Goal: Task Accomplishment & Management: Use online tool/utility

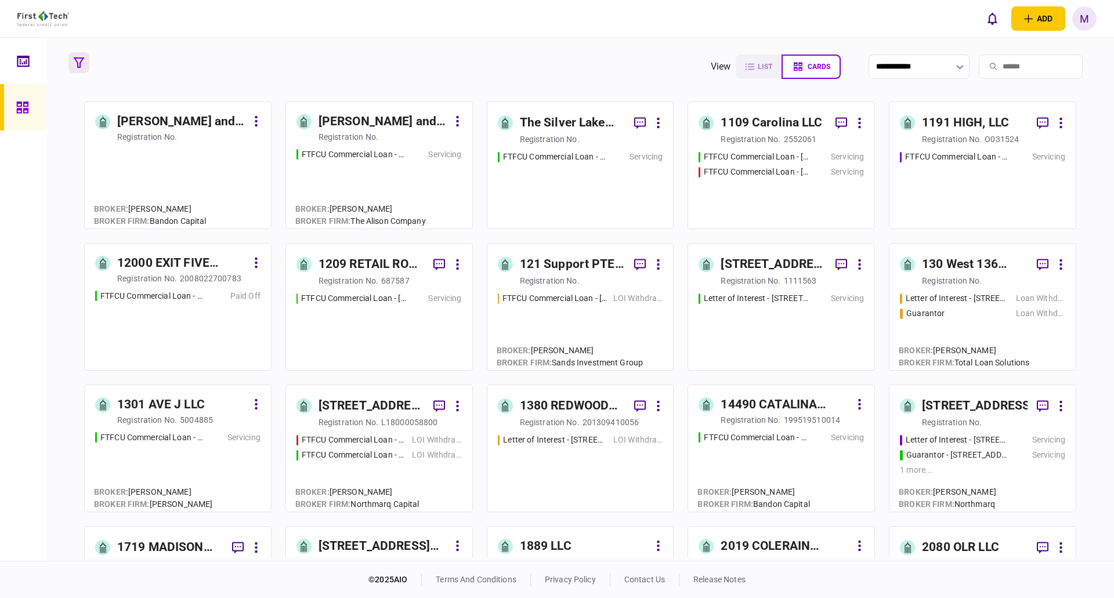
click at [79, 62] on icon "button" at bounding box center [79, 62] width 10 height 10
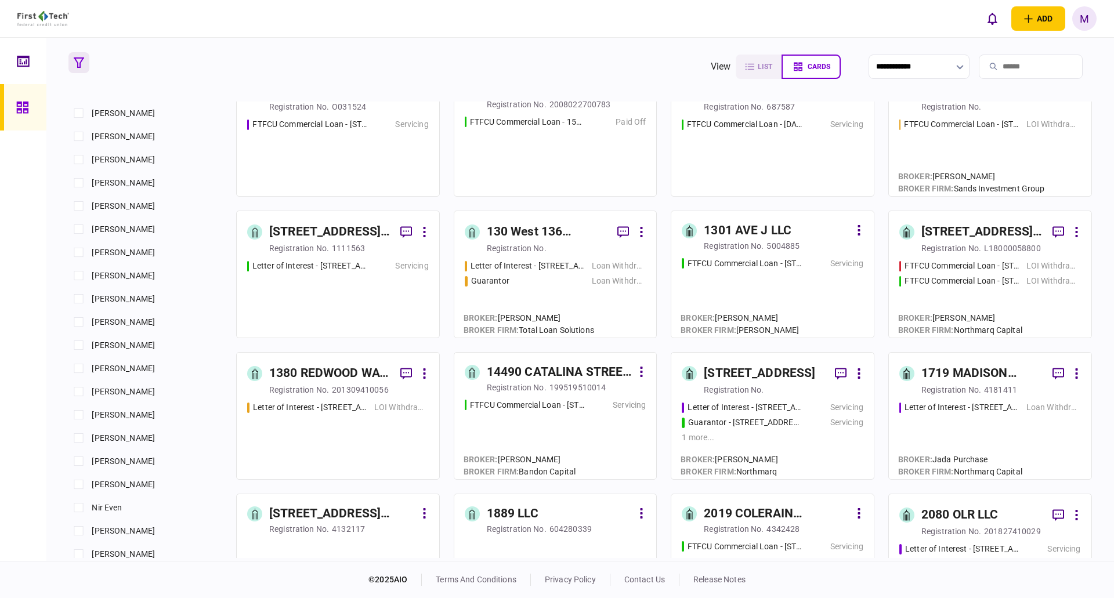
scroll to position [754, 0]
click at [100, 464] on span "[PERSON_NAME]" at bounding box center [123, 461] width 63 height 12
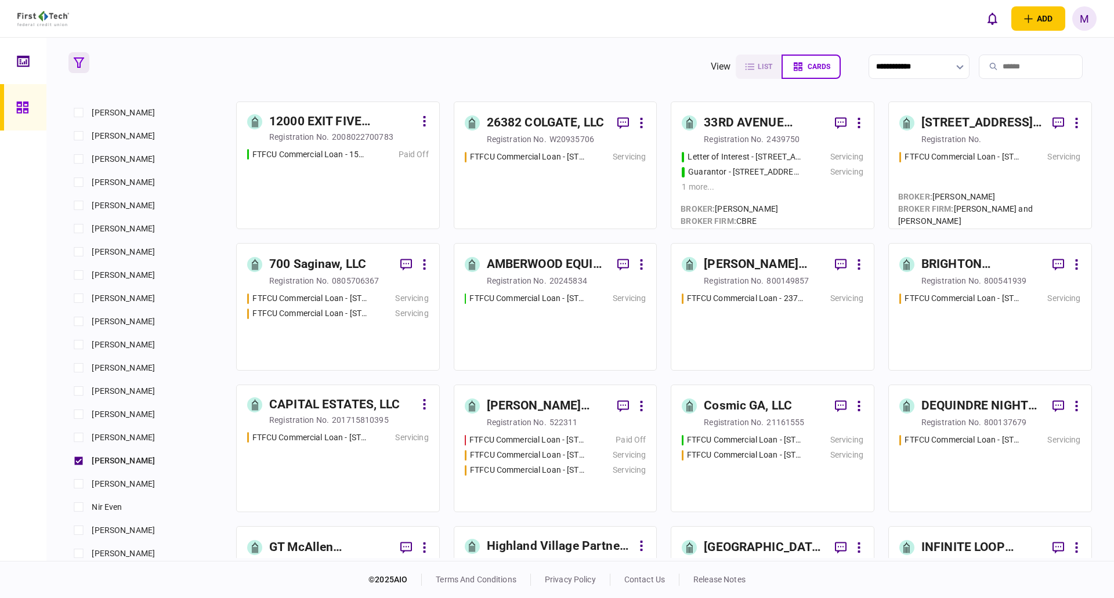
click at [342, 342] on div "FTFCU Commercial Loan - 700 S Saginaw Blvd Saginaw TX Servicing FTFCU Commercia…" at bounding box center [338, 325] width 182 height 67
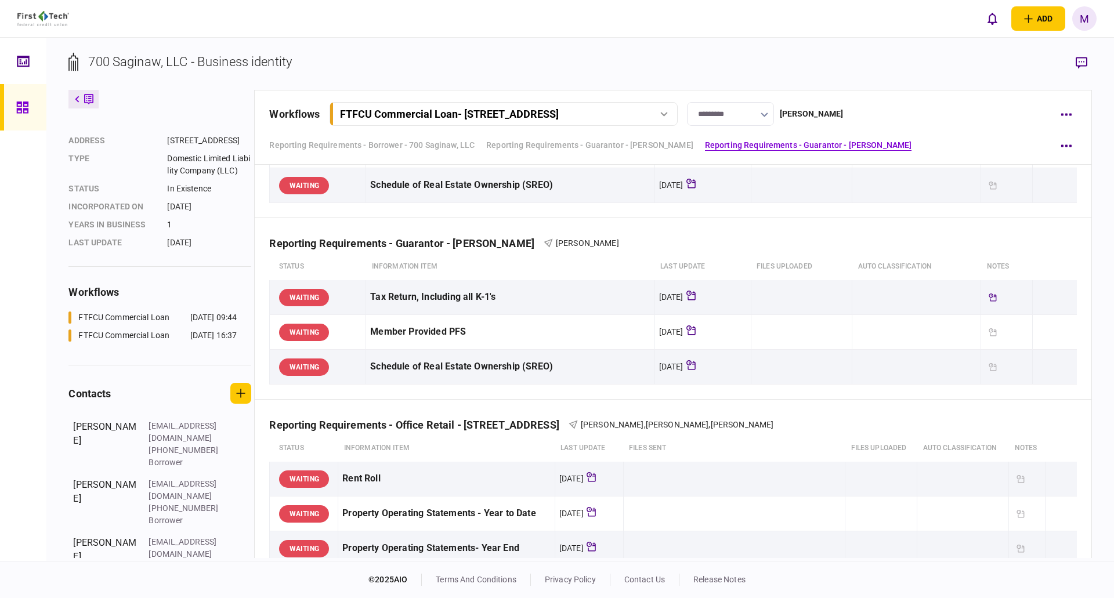
scroll to position [89, 0]
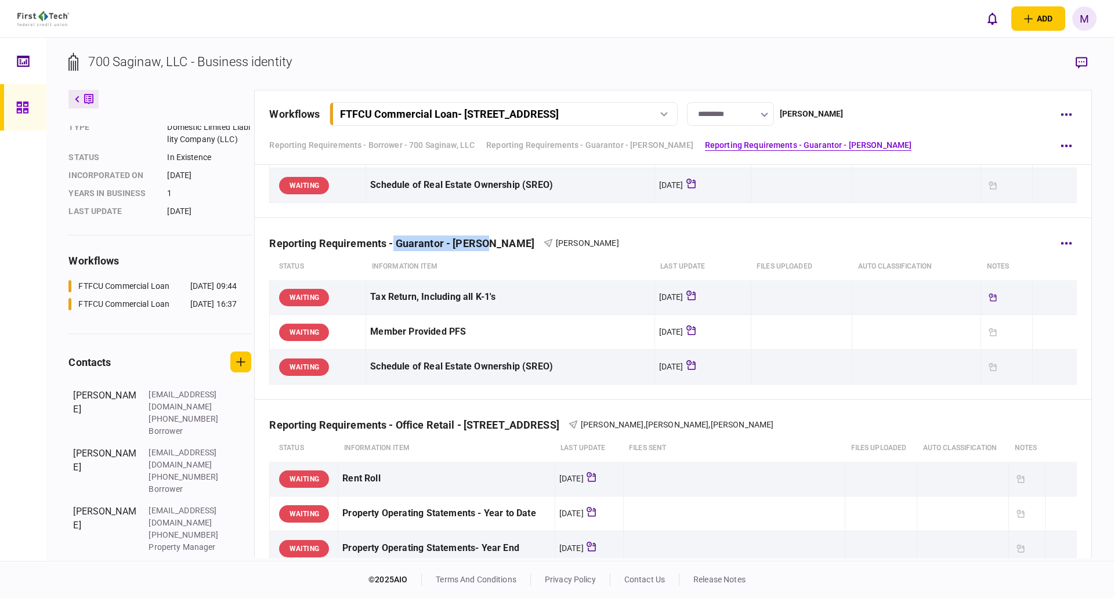
drag, startPoint x: 407, startPoint y: 247, endPoint x: 488, endPoint y: 248, distance: 81.3
click at [488, 248] on div "Reporting Requirements - Guarantor - Kateryna Kay" at bounding box center [406, 243] width 274 height 12
drag, startPoint x: 577, startPoint y: 243, endPoint x: 585, endPoint y: 243, distance: 7.5
click at [585, 243] on span "Kateryna Kay" at bounding box center [587, 242] width 63 height 9
drag, startPoint x: 719, startPoint y: 429, endPoint x: 848, endPoint y: 428, distance: 128.8
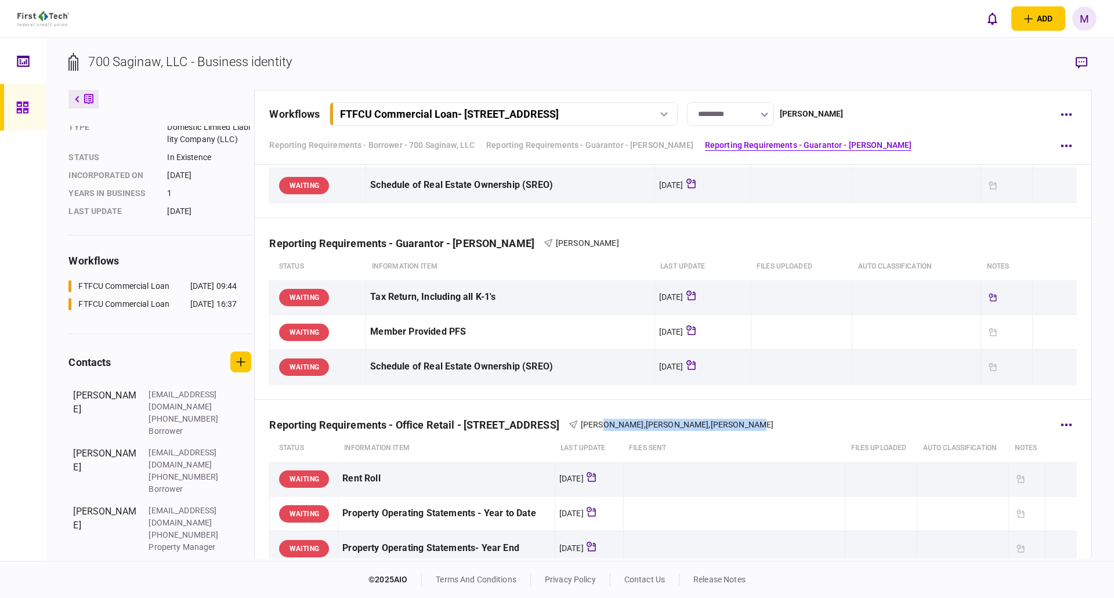
click at [774, 428] on div "Melisa Secrest , Bradley Kay , Kateryna Kay" at bounding box center [677, 425] width 193 height 12
click at [708, 432] on div "Reporting Requirements - Office Retail - 700-736 S Saginaw Blvd, Saginaw, TX 76…" at bounding box center [672, 417] width 807 height 35
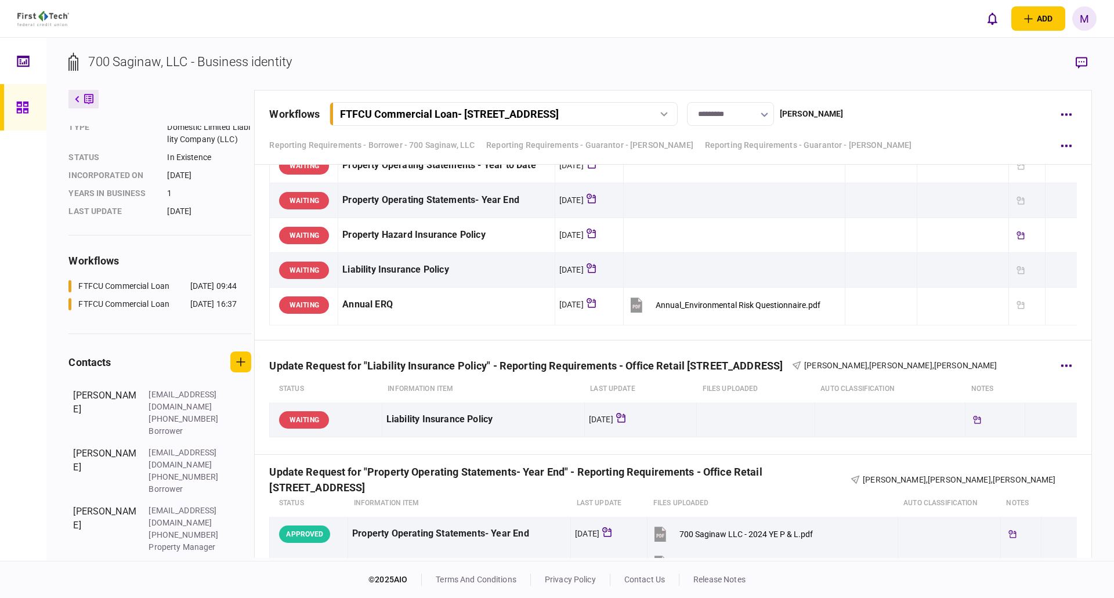
scroll to position [870, 0]
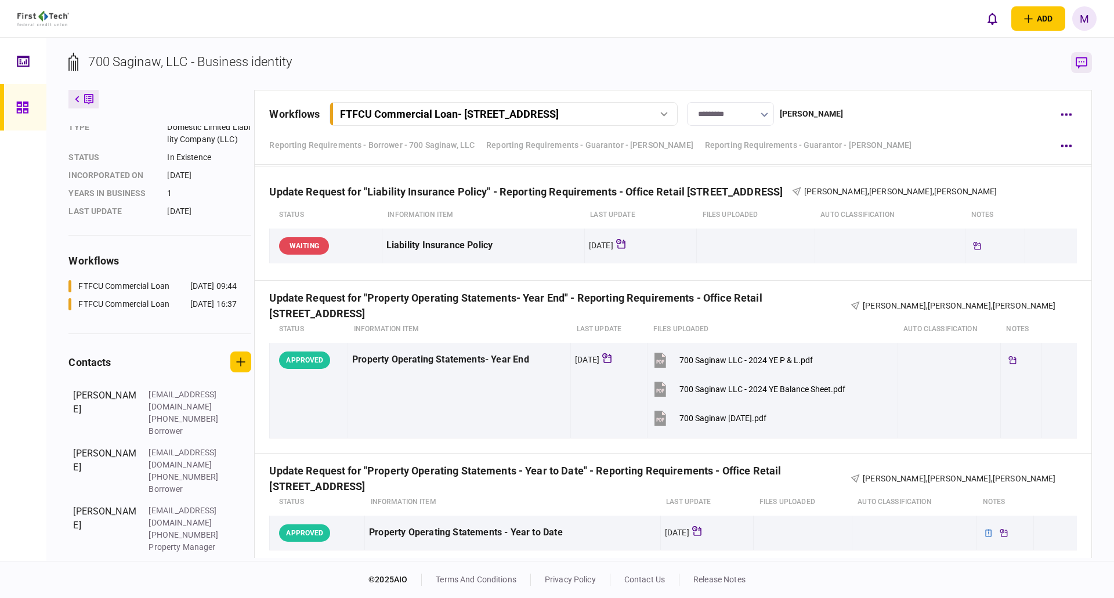
click at [1074, 66] on button "button" at bounding box center [1081, 62] width 21 height 21
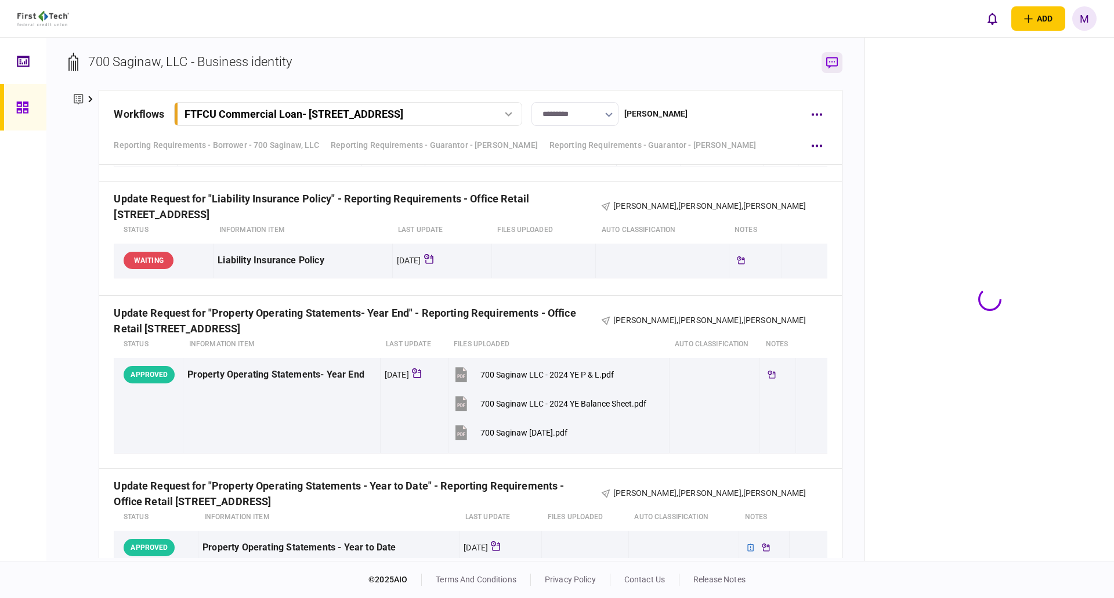
scroll to position [885, 0]
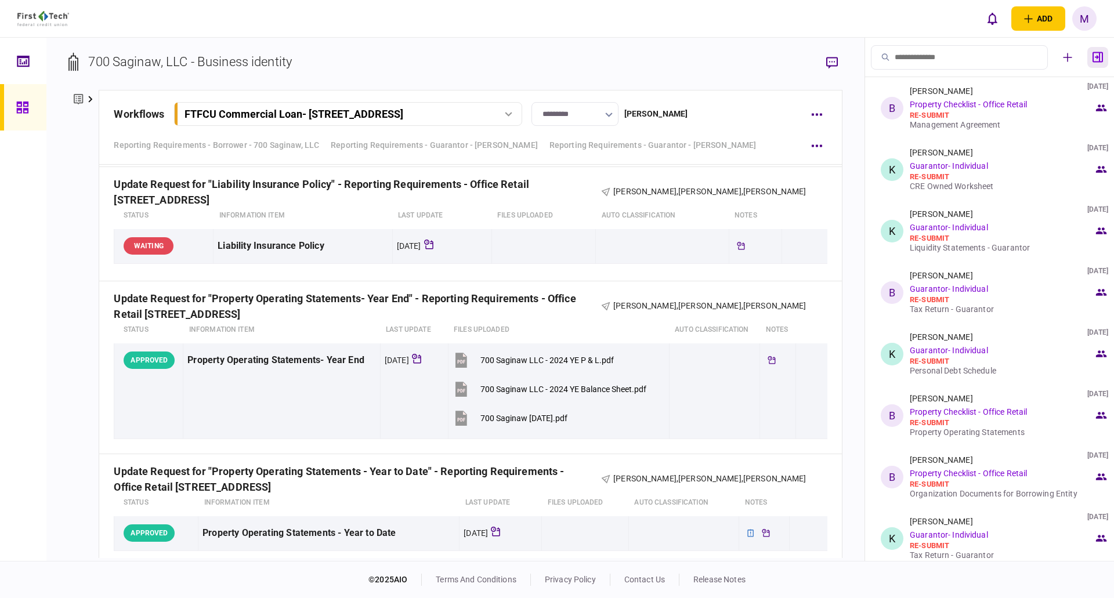
click at [1092, 56] on button "button" at bounding box center [1097, 57] width 21 height 21
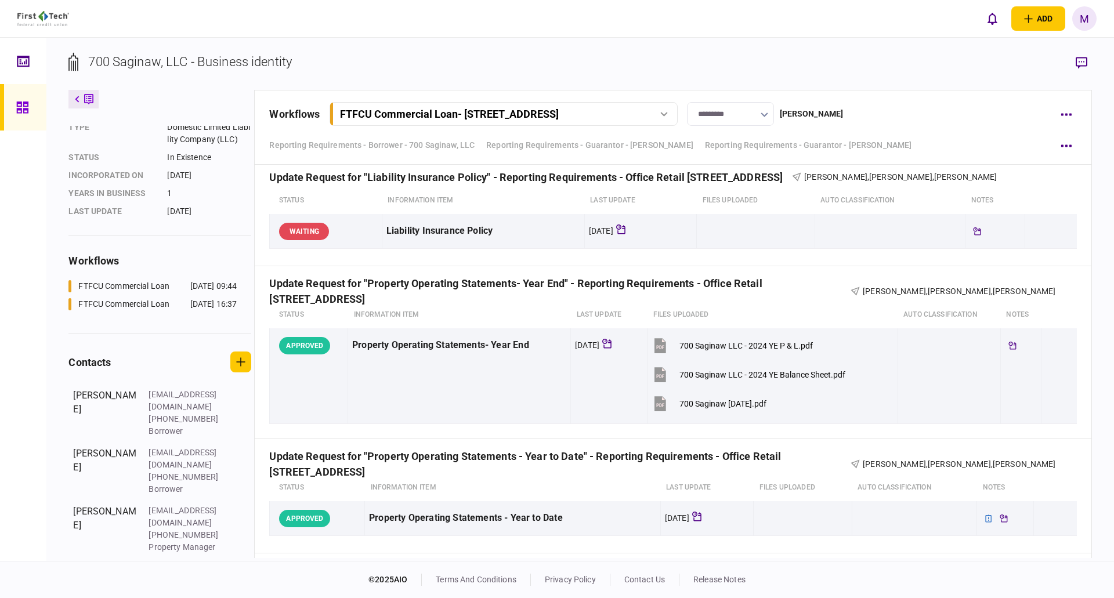
scroll to position [870, 0]
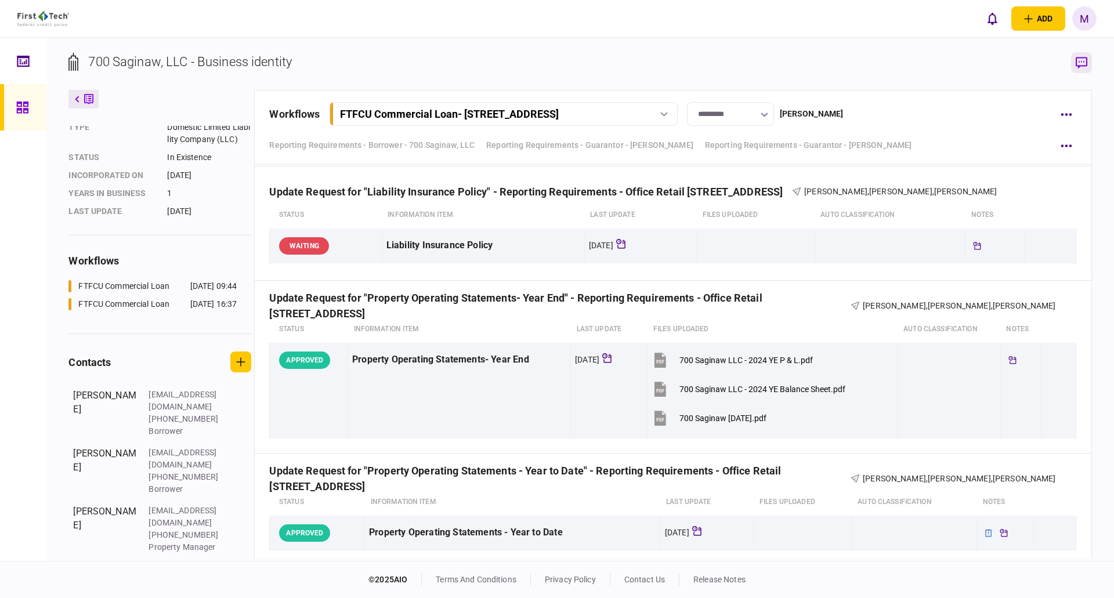
click at [1083, 66] on icon "button" at bounding box center [1082, 63] width 12 height 12
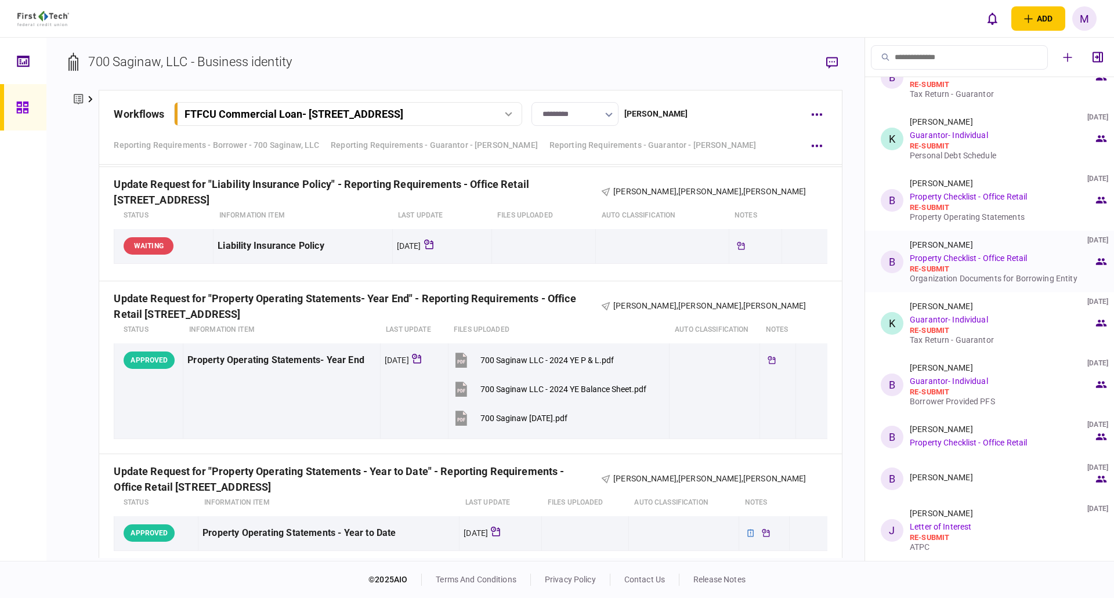
scroll to position [0, 0]
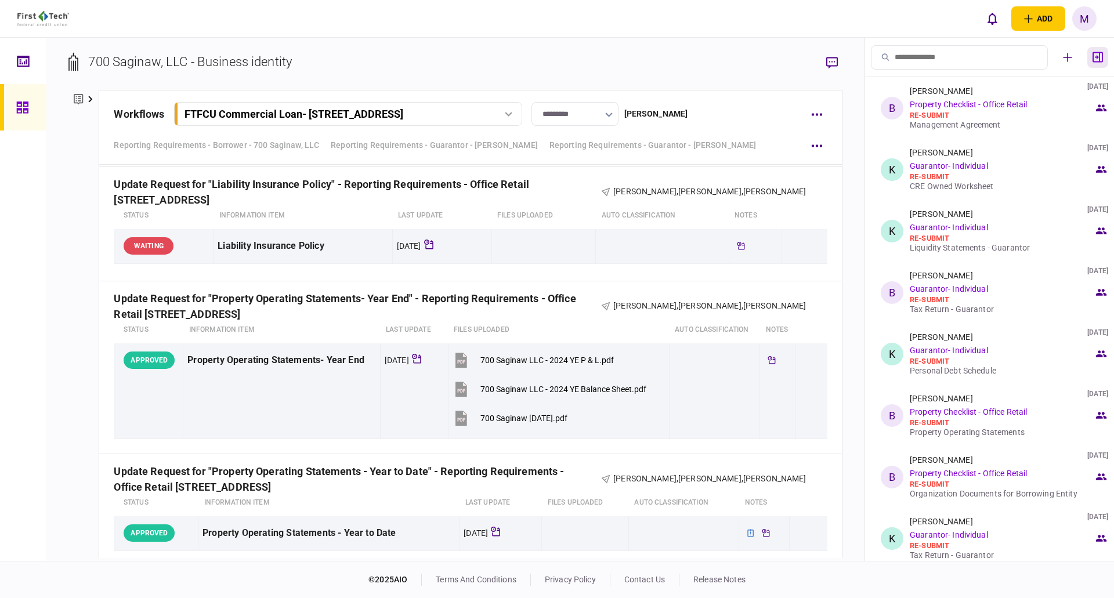
click at [1098, 58] on icon "button" at bounding box center [1098, 57] width 10 height 10
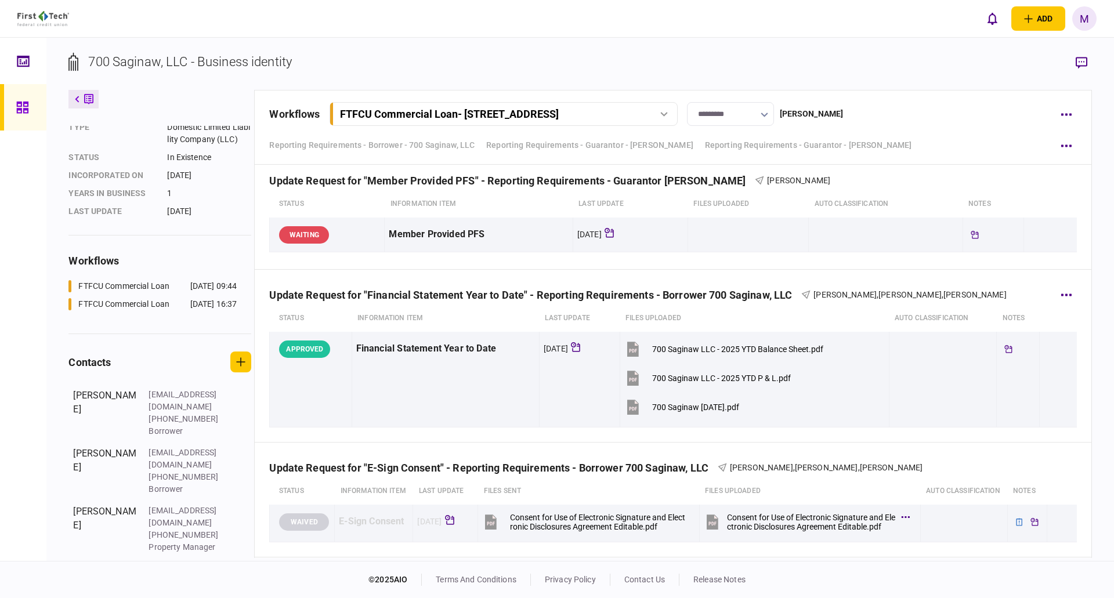
scroll to position [1915, 0]
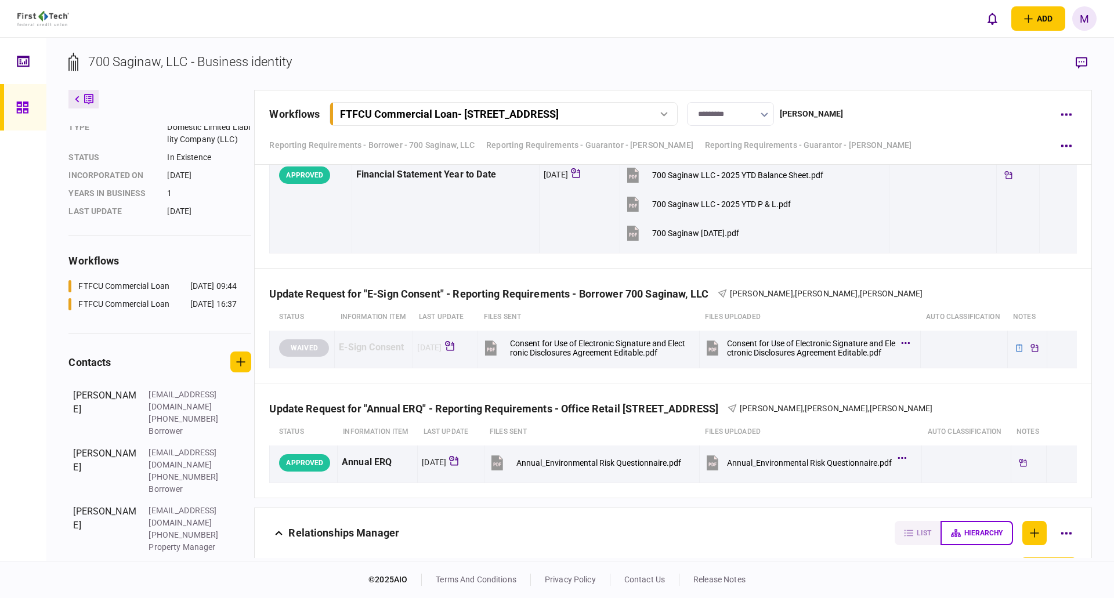
click at [39, 106] on link at bounding box center [23, 107] width 46 height 46
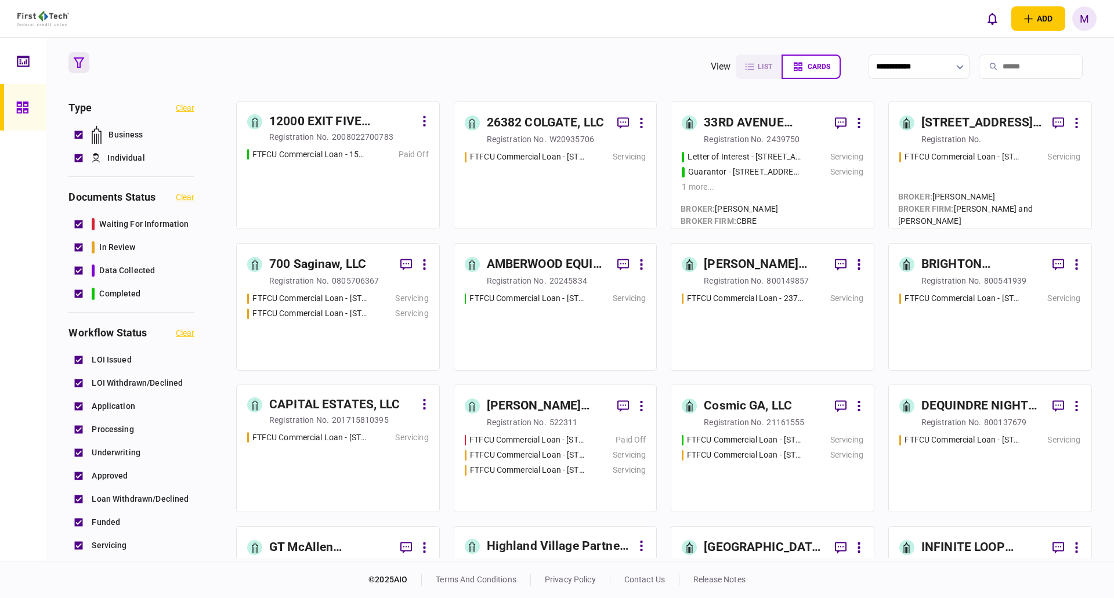
click at [76, 60] on icon "button" at bounding box center [79, 62] width 10 height 10
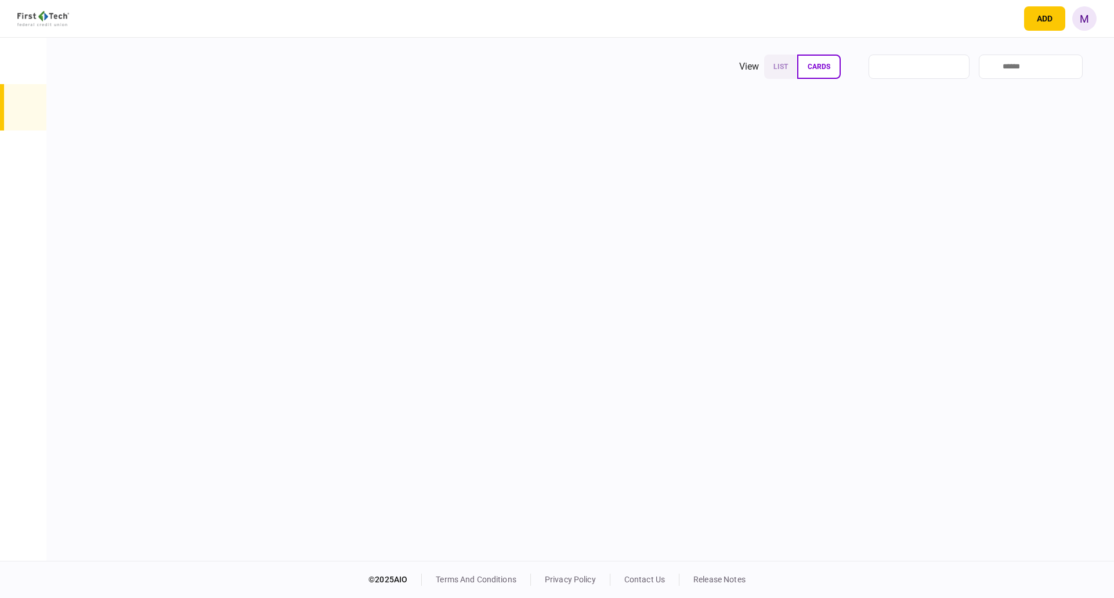
type input "**********"
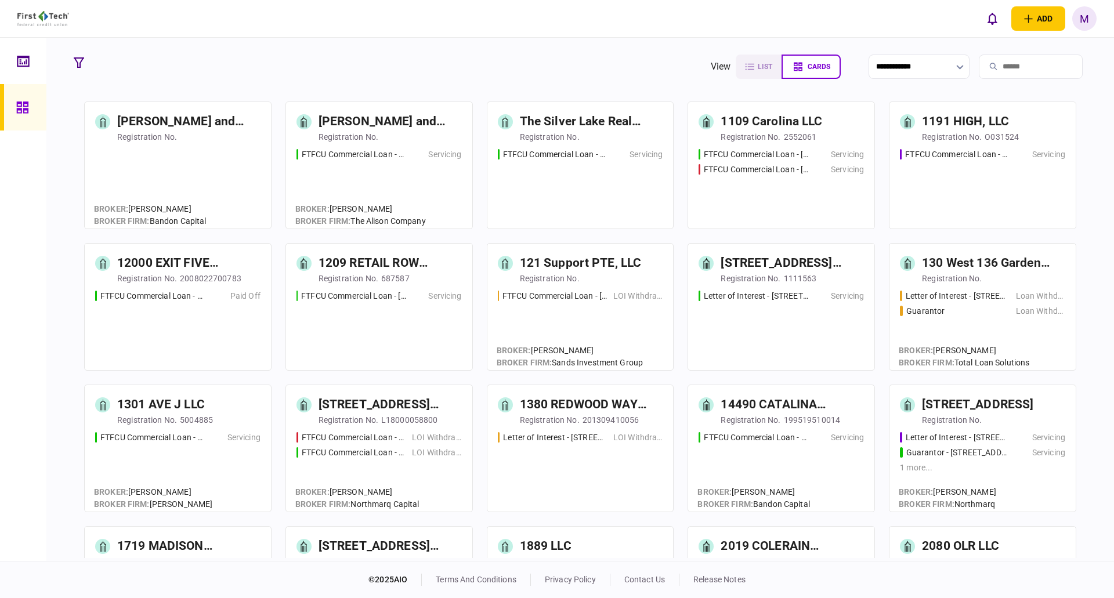
click at [9, 64] on link at bounding box center [23, 61] width 46 height 46
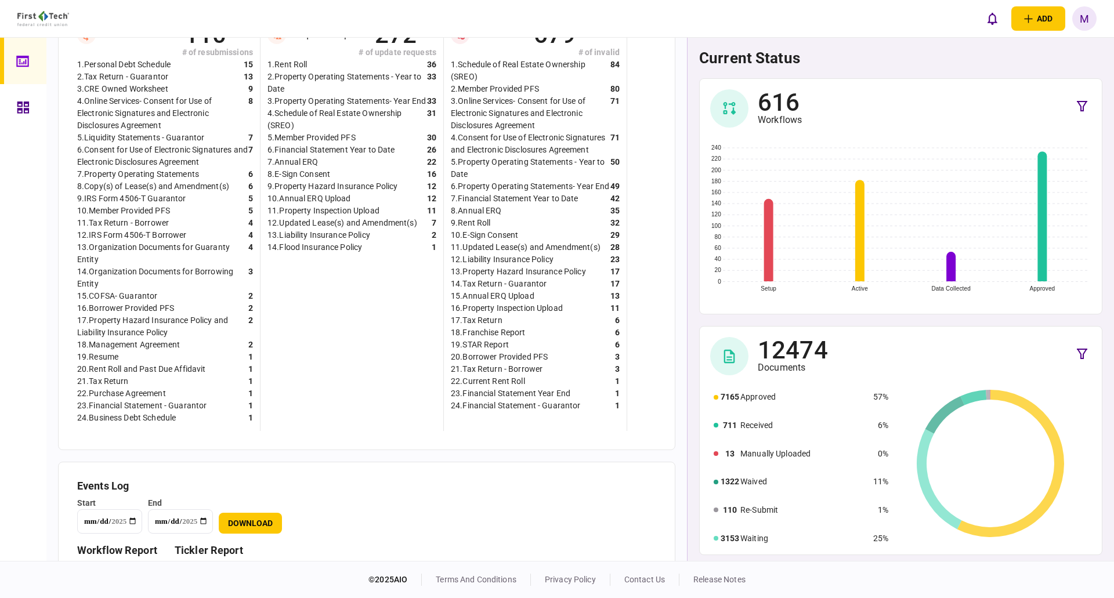
scroll to position [371, 0]
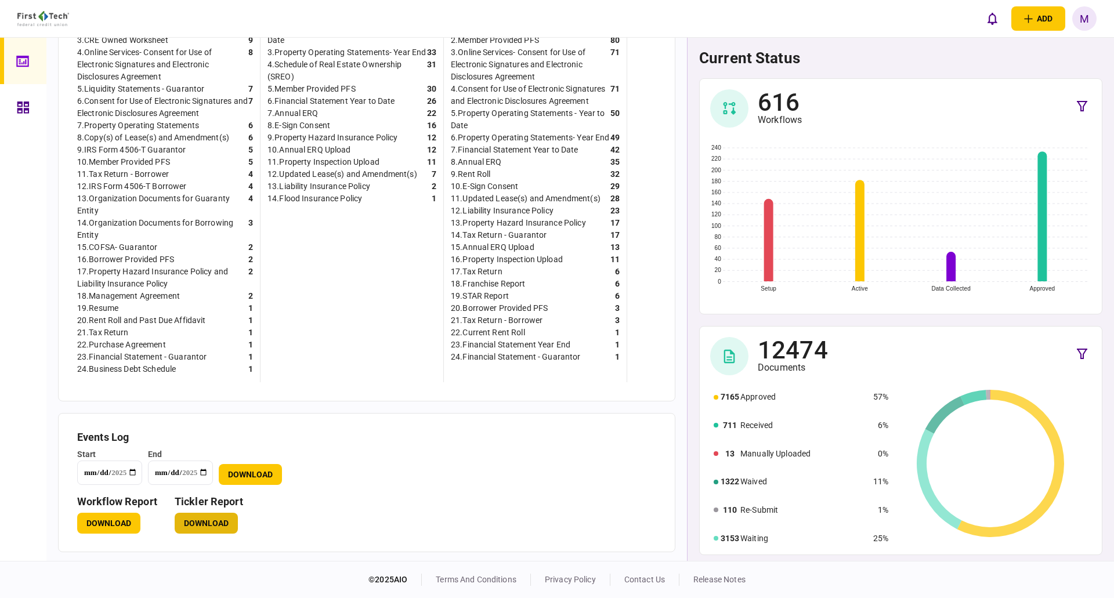
click at [197, 523] on button "Download" at bounding box center [206, 523] width 63 height 21
